Goal: Task Accomplishment & Management: Use online tool/utility

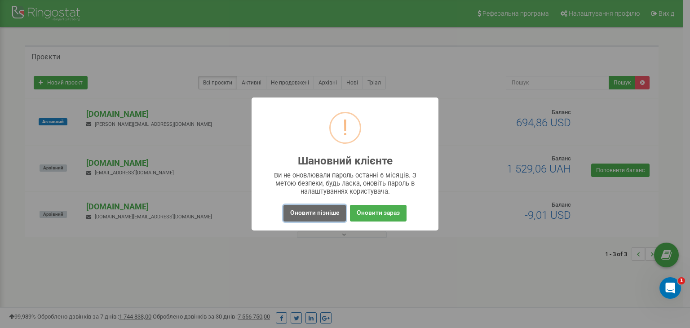
click at [315, 205] on button "Оновити пізніше" at bounding box center [314, 213] width 62 height 17
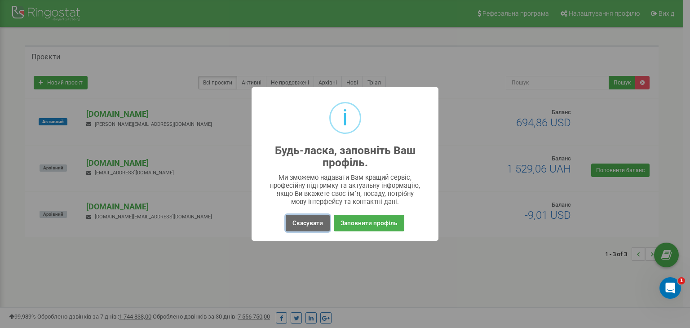
click at [288, 215] on button "Скасувати" at bounding box center [308, 223] width 44 height 17
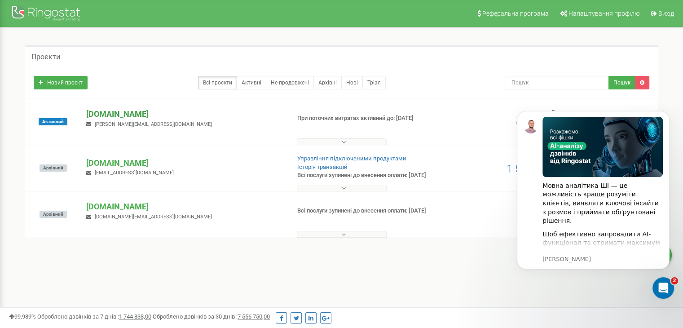
click at [133, 112] on p "[DOMAIN_NAME]" at bounding box center [184, 114] width 196 height 12
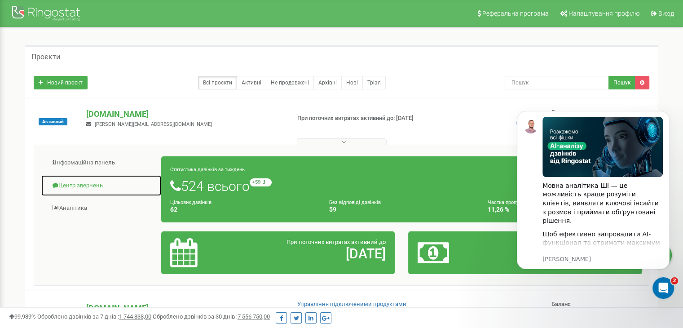
click at [89, 186] on link "Центр звернень" at bounding box center [101, 186] width 121 height 22
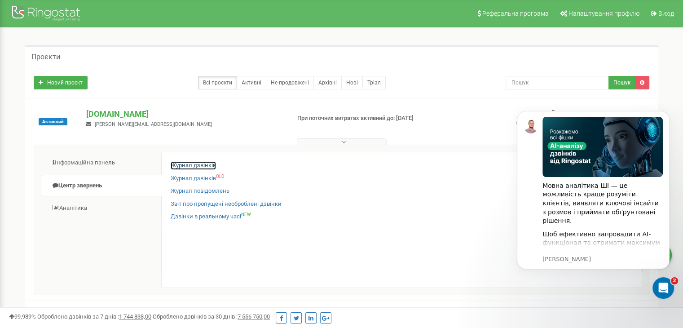
click at [194, 166] on link "Журнал дзвінків" at bounding box center [193, 165] width 45 height 9
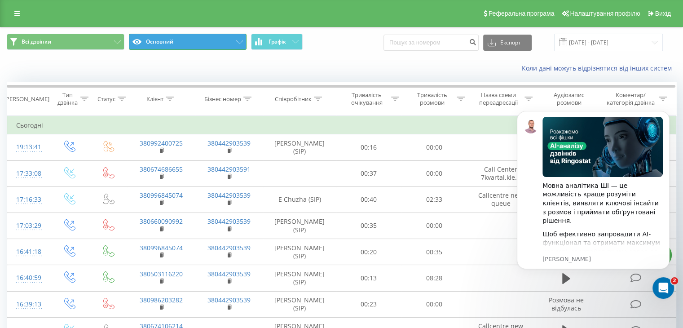
click at [192, 39] on button "Основний" at bounding box center [188, 42] width 118 height 16
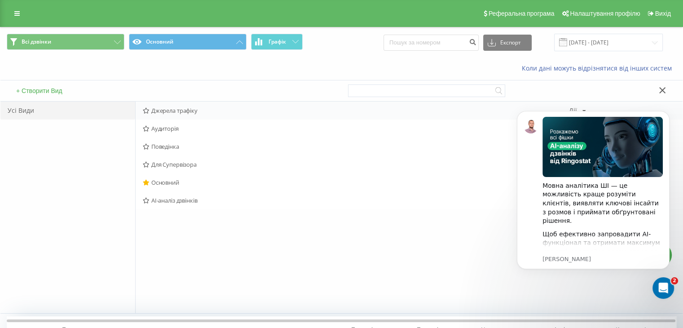
click at [176, 112] on span "Джерела трафіку" at bounding box center [356, 110] width 426 height 6
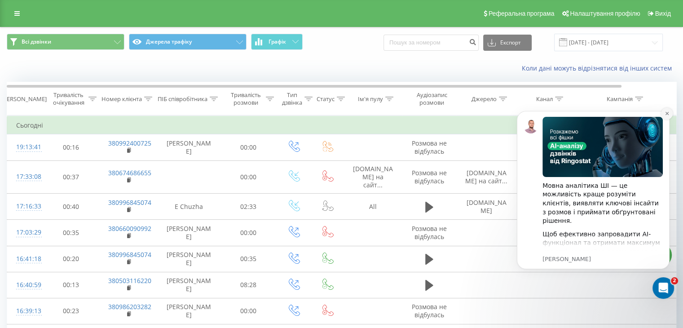
click at [667, 111] on icon "Dismiss notification" at bounding box center [666, 113] width 5 height 5
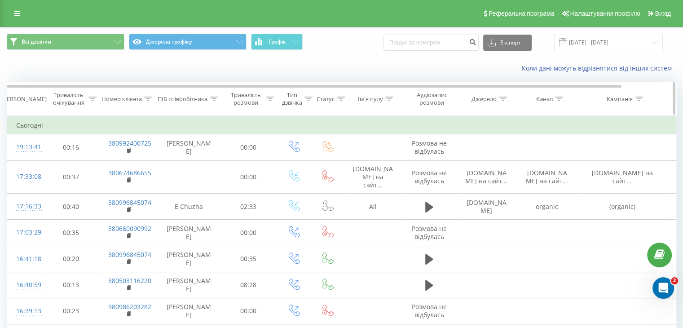
click at [641, 97] on icon at bounding box center [639, 99] width 8 height 4
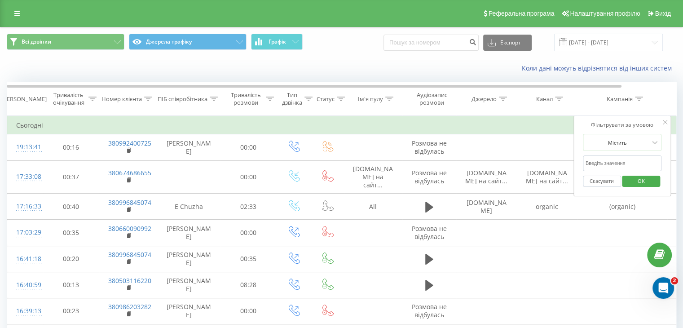
click at [608, 162] on input "text" at bounding box center [622, 163] width 79 height 16
type input "Stanf"
click at [625, 183] on button "OK" at bounding box center [641, 181] width 38 height 11
